Goal: Task Accomplishment & Management: Manage account settings

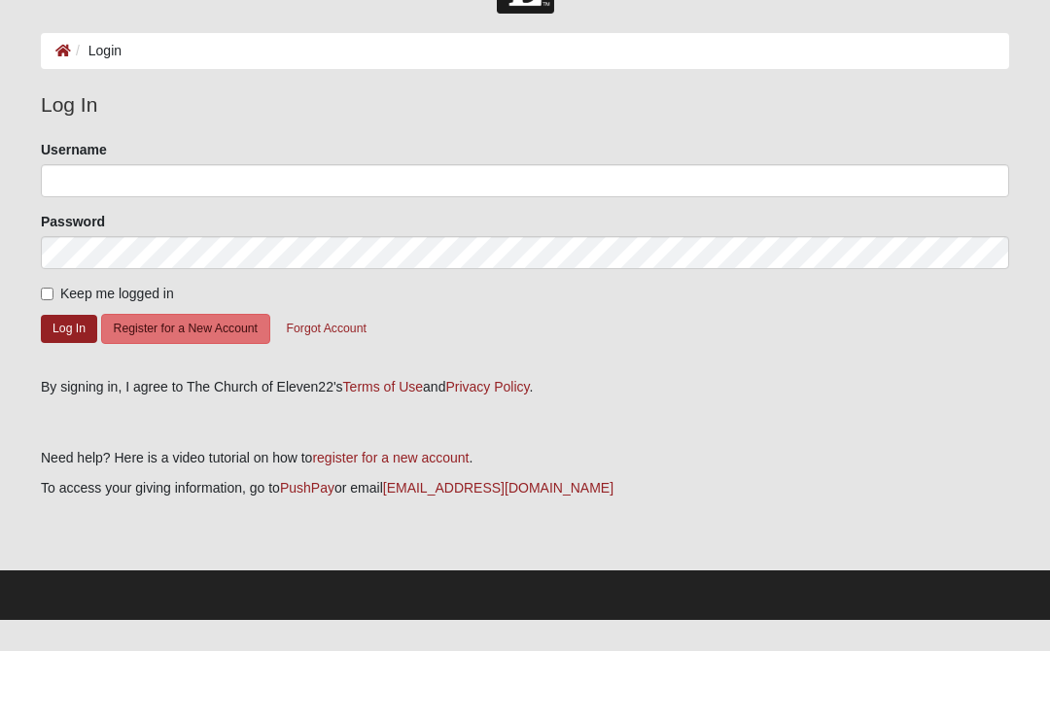
scroll to position [68, 0]
click at [114, 232] on input "Username" at bounding box center [525, 248] width 968 height 33
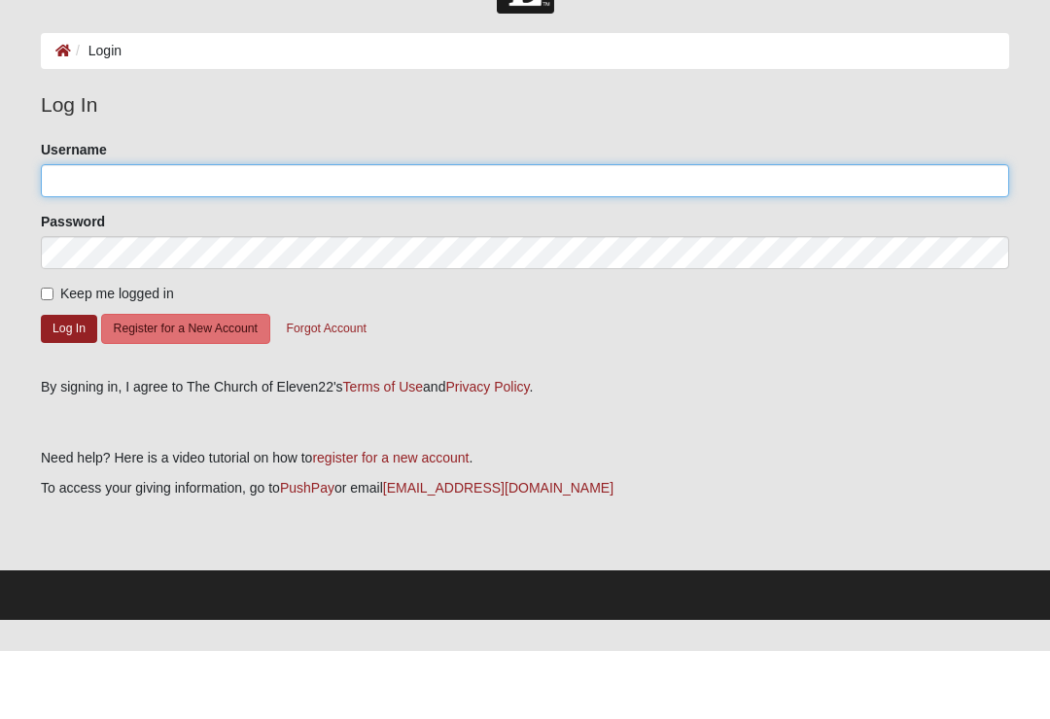
type input "Sp.students"
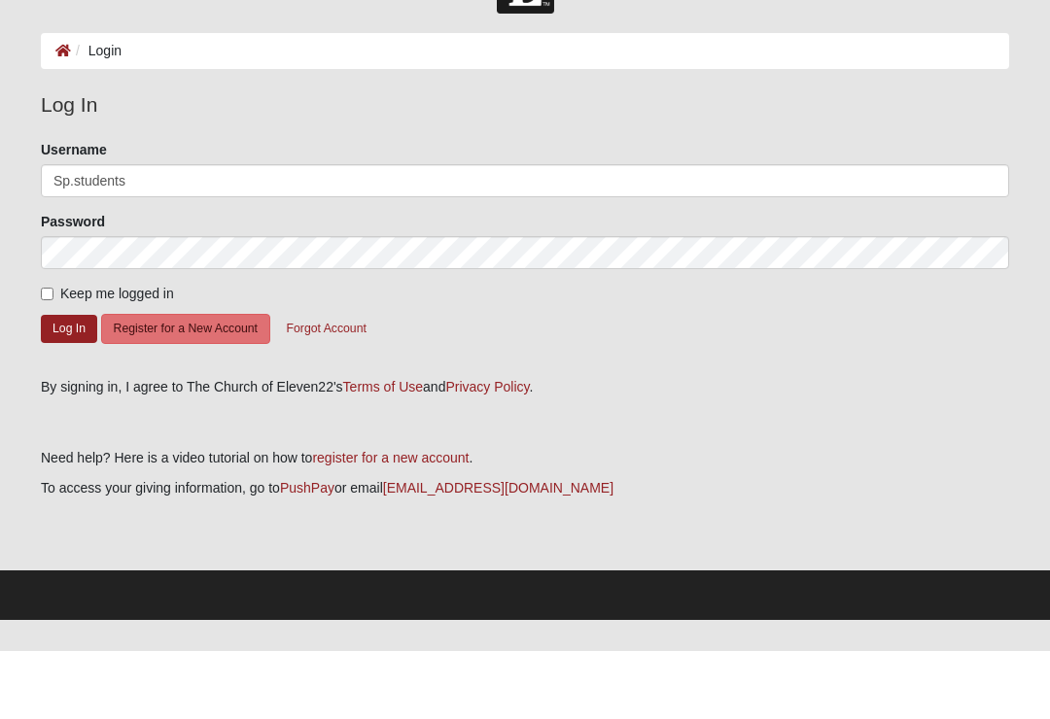
click at [69, 383] on button "Log In" at bounding box center [69, 397] width 56 height 28
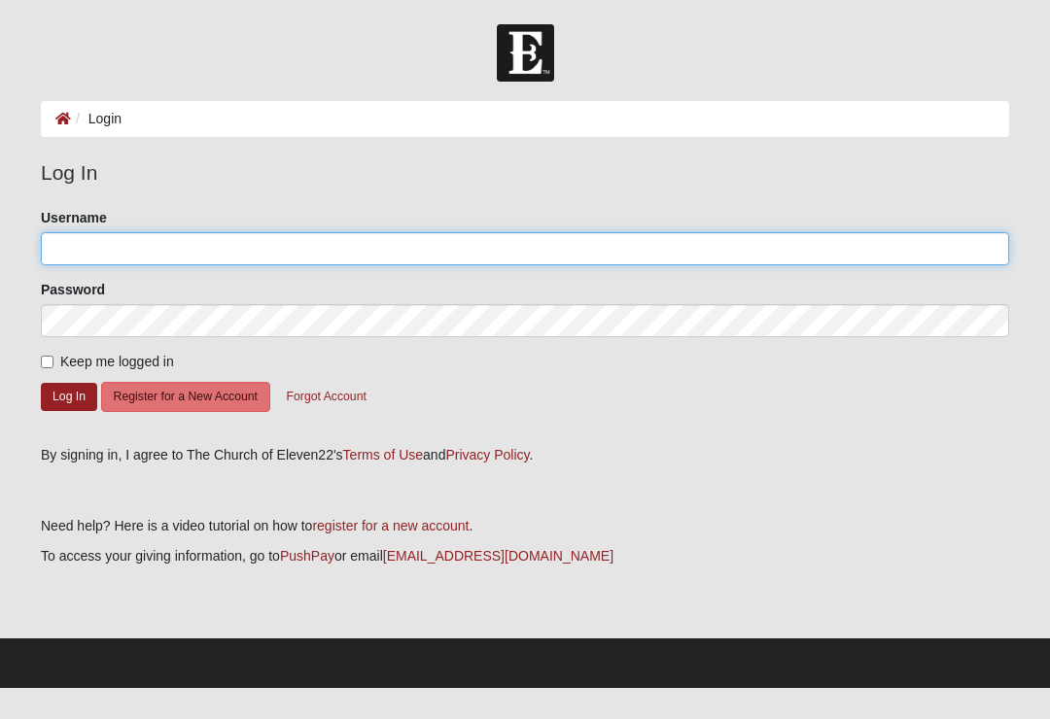
type input "Sp.students"
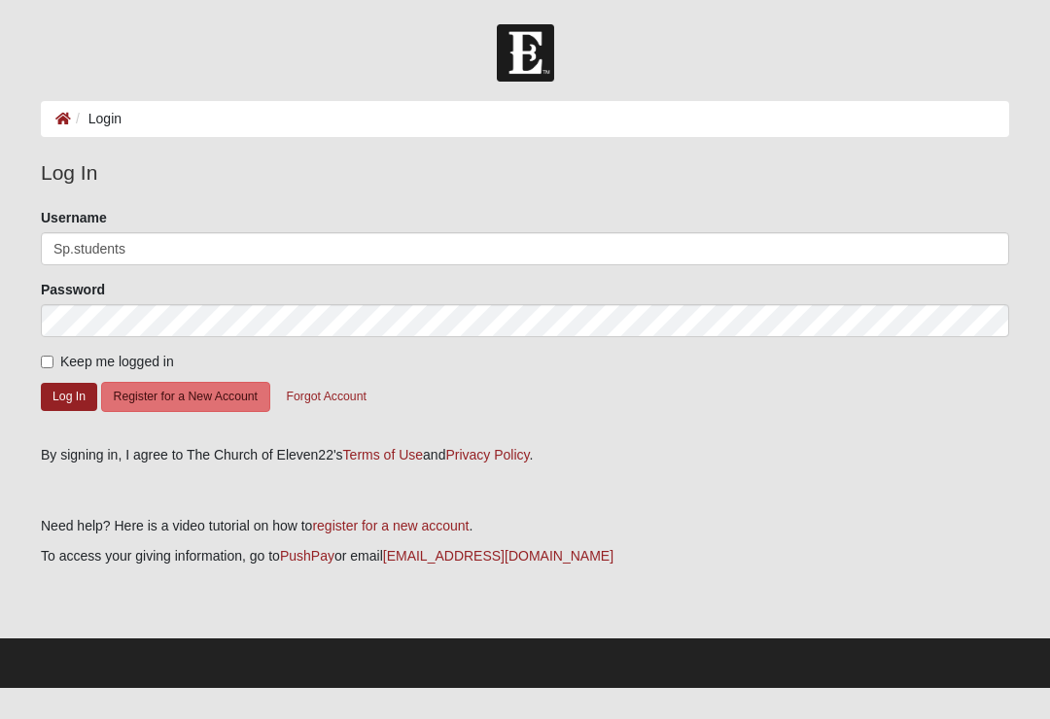
click at [69, 396] on button "Log In" at bounding box center [69, 397] width 56 height 28
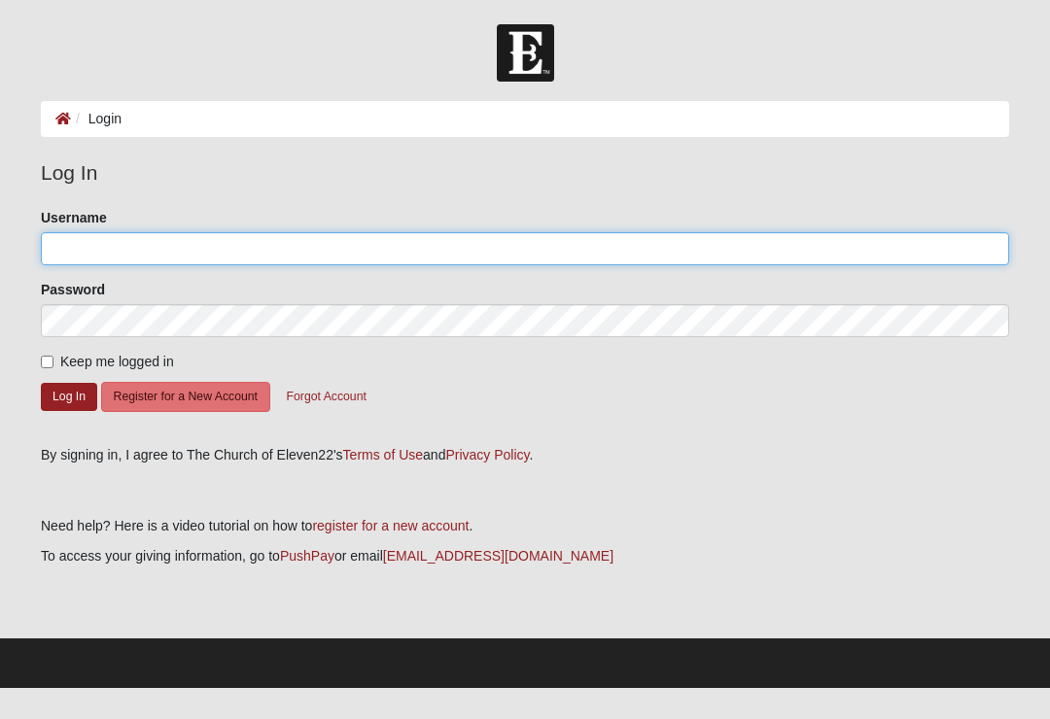
type input "Sp.students"
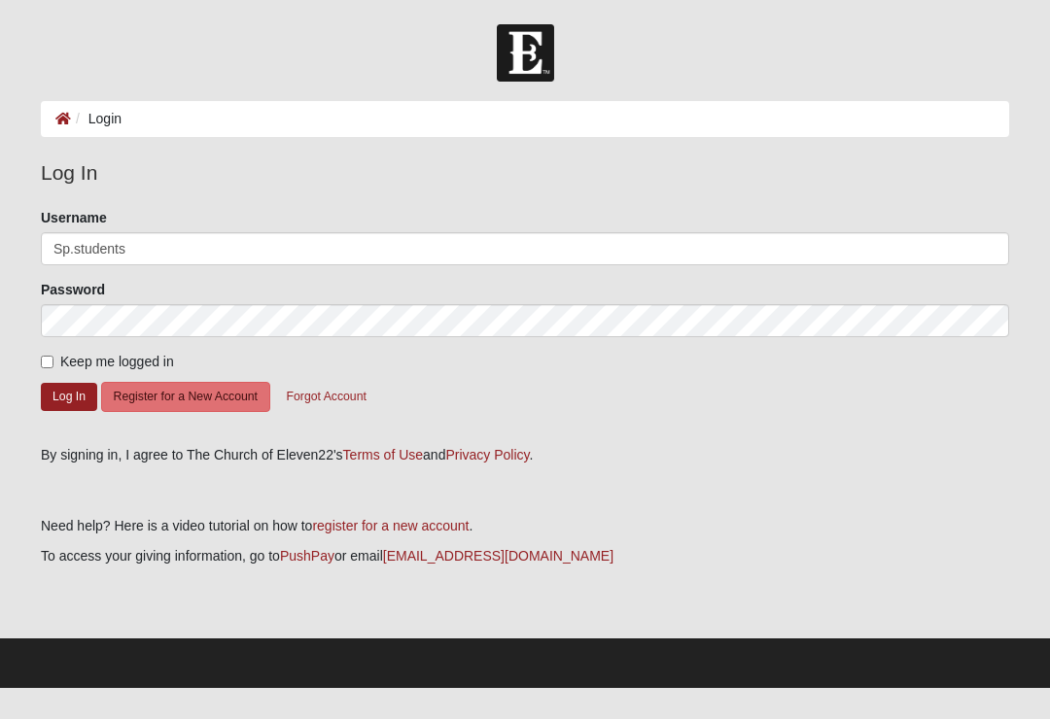
click at [69, 396] on button "Log In" at bounding box center [69, 397] width 56 height 28
